Goal: Check status

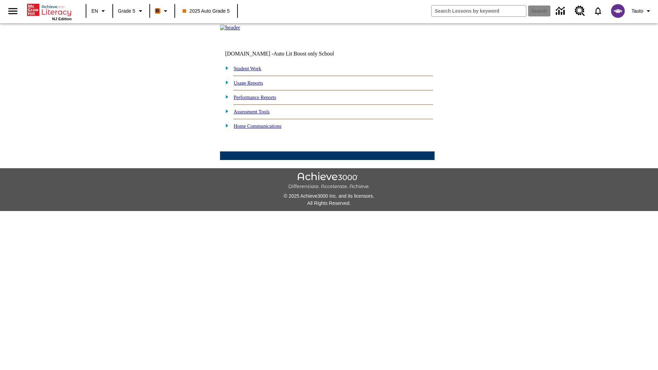
click at [252, 71] on link "Student Work" at bounding box center [247, 68] width 27 height 5
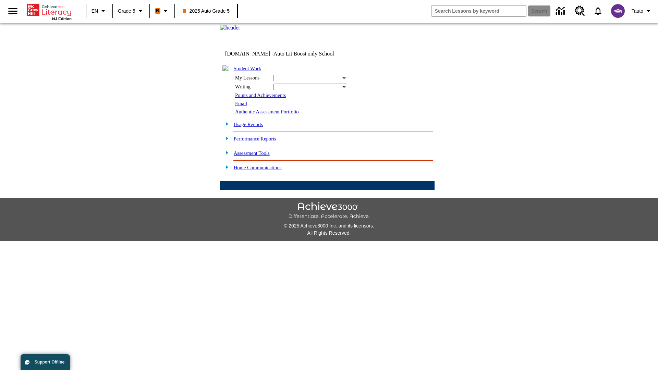
select select "/options/reports/?report_id=12&atype=4&section=2"
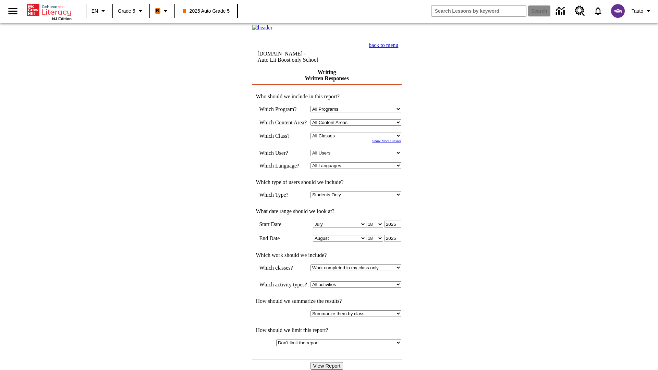
click at [358, 139] on select "Select a Class: All Classes 2025 Auto Grade 5 OL 2025 Auto Grade 6" at bounding box center [356, 136] width 91 height 7
select select "11133131"
click at [358, 156] on select "All Users Cat, Sautoen Cat, Sautoes Cat, Sautoss Donotlogin, Sautoen Twoschools…" at bounding box center [356, 153] width 91 height 7
select select "21437107"
click at [328, 362] on input "View Report" at bounding box center [327, 366] width 33 height 8
